Goal: Check status: Check status

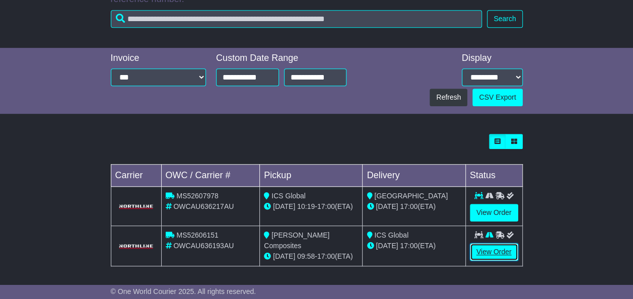
click at [492, 250] on link "View Order" at bounding box center [493, 252] width 48 height 18
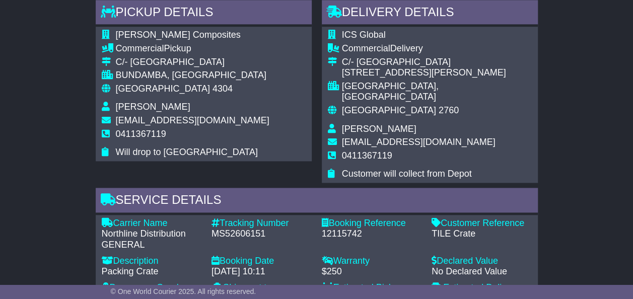
scroll to position [604, 0]
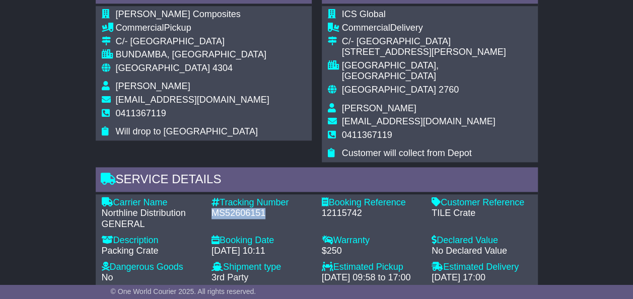
drag, startPoint x: 267, startPoint y: 202, endPoint x: 209, endPoint y: 202, distance: 57.9
click at [209, 202] on div "Tracking Number - MS52606151" at bounding box center [261, 213] width 110 height 33
copy div "MS52606151"
